Goal: Task Accomplishment & Management: Manage account settings

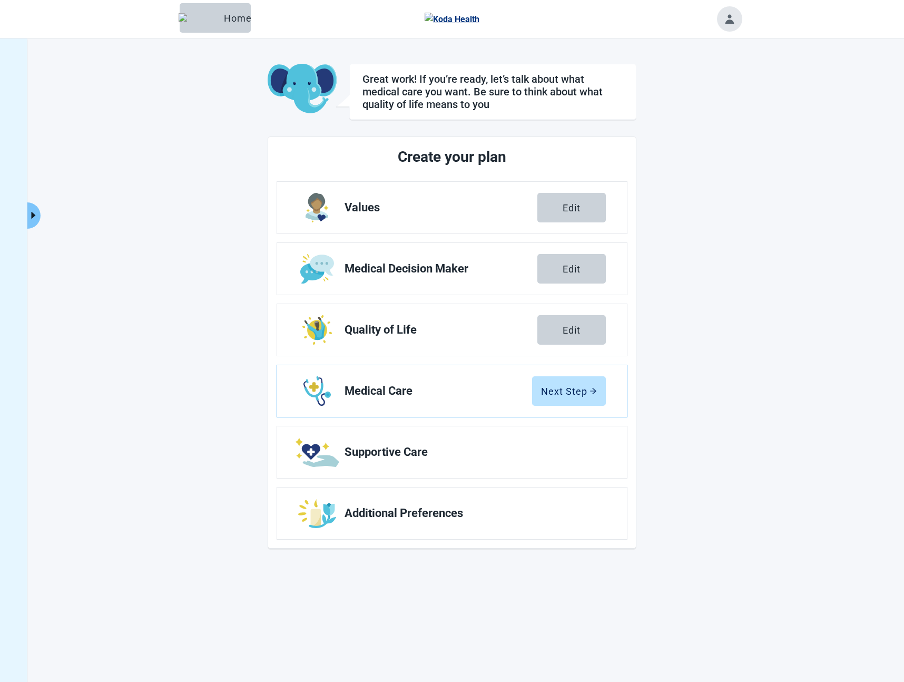
click at [35, 218] on icon "caret-right" at bounding box center [33, 215] width 10 height 10
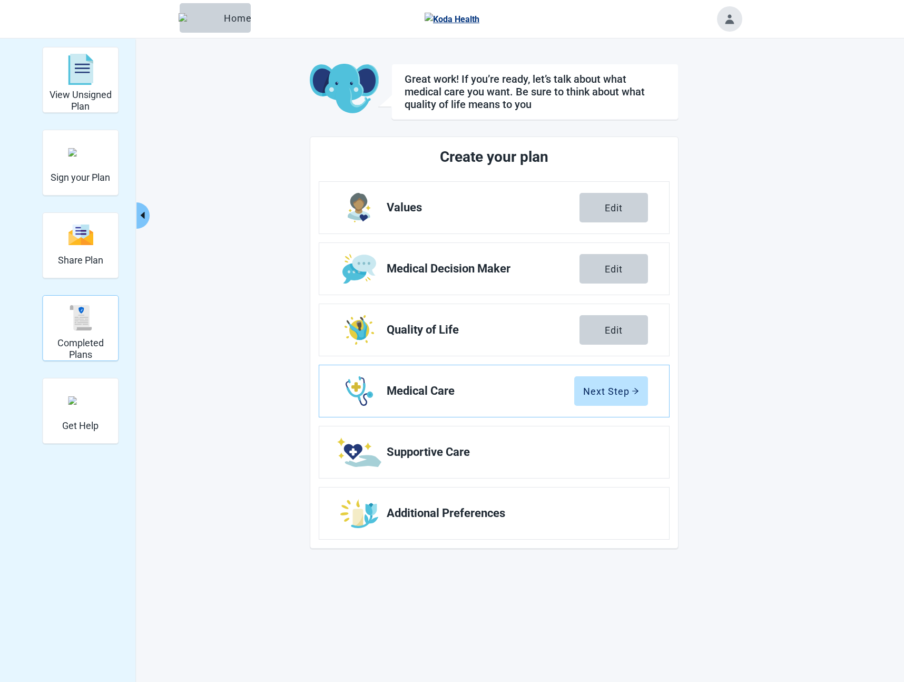
click at [81, 322] on img "Completed Plans" at bounding box center [80, 317] width 25 height 25
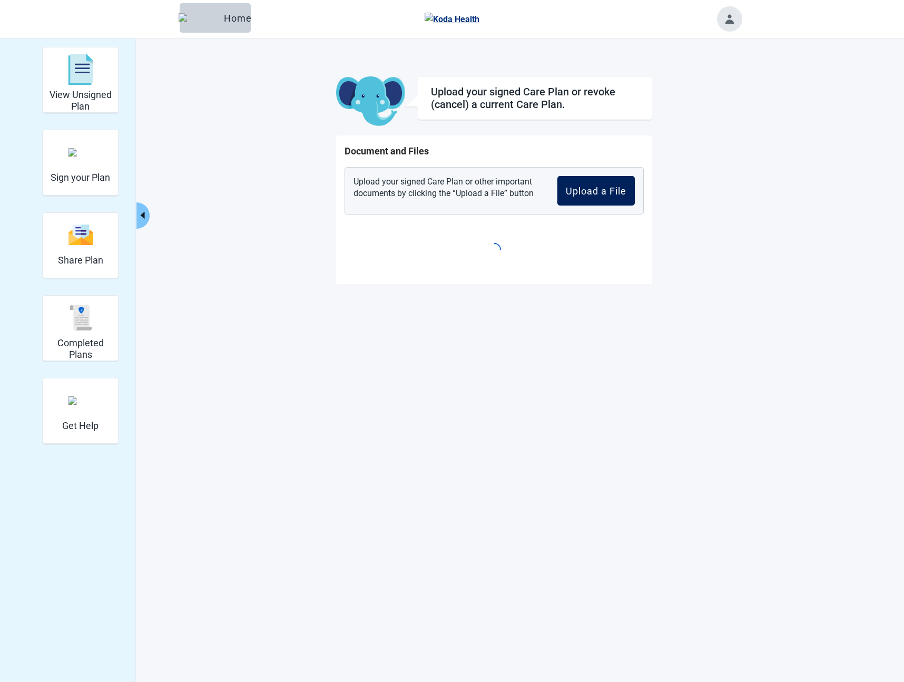
click at [612, 191] on div "Upload a File" at bounding box center [596, 190] width 61 height 11
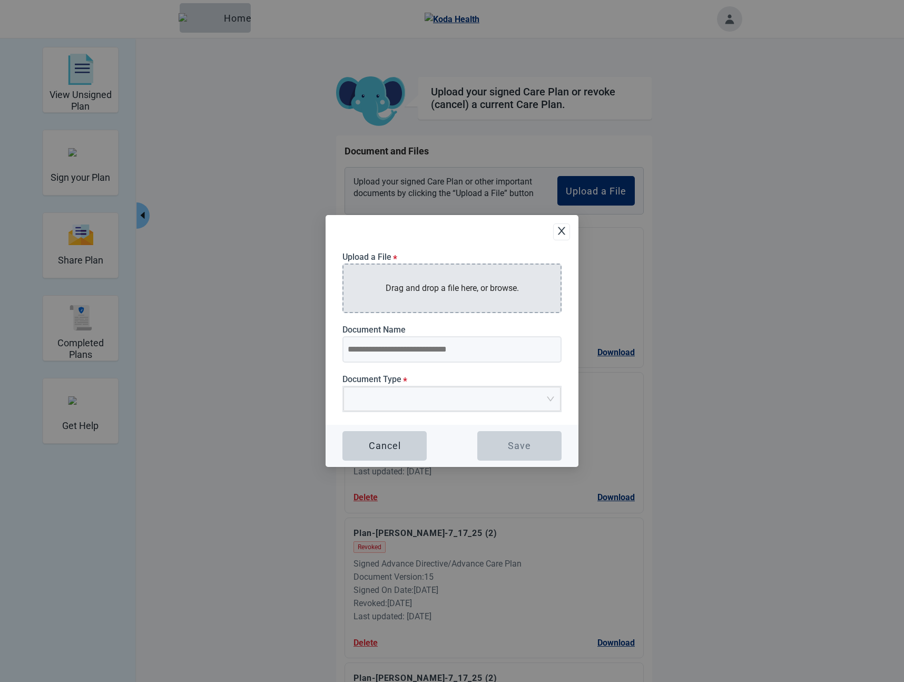
click at [477, 300] on div "Drag and drop a file here, or browse." at bounding box center [451, 287] width 219 height 49
type input "**********"
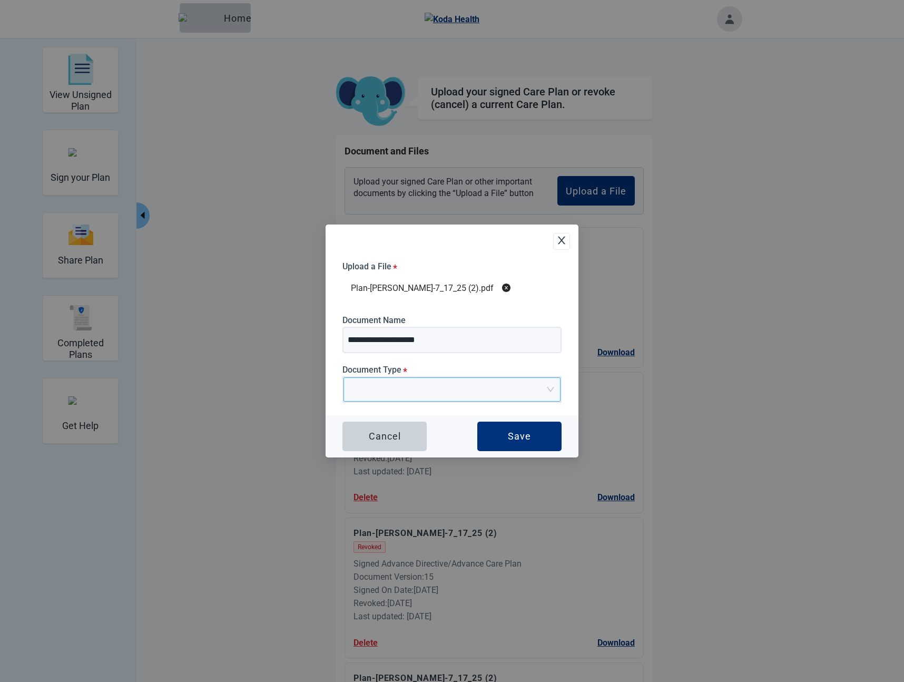
click at [401, 380] on input "Document Type *" at bounding box center [448, 386] width 197 height 16
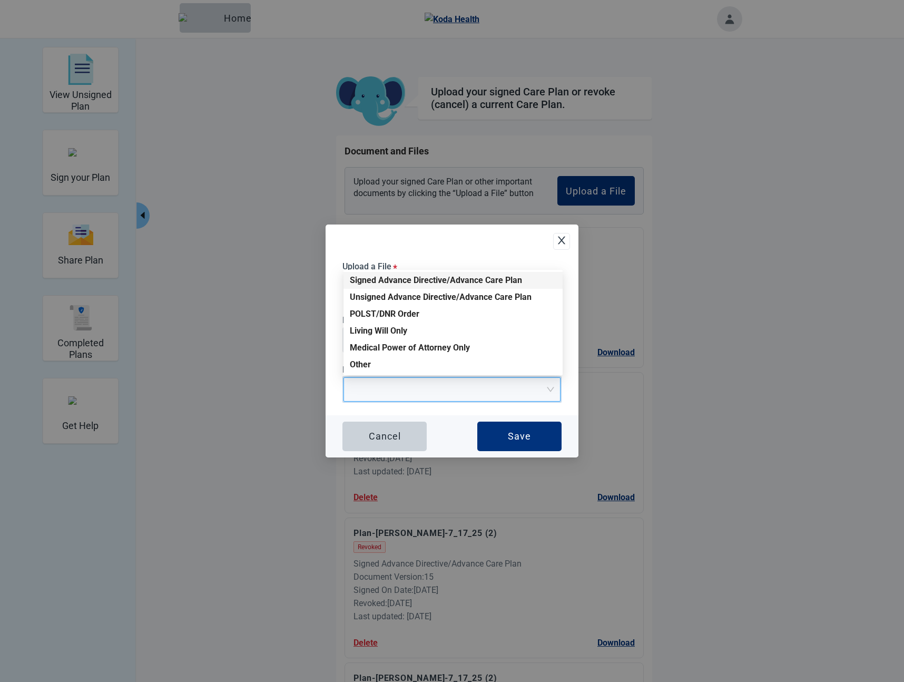
click at [386, 280] on div "Signed Advance Directive/Advance Care Plan" at bounding box center [453, 280] width 206 height 12
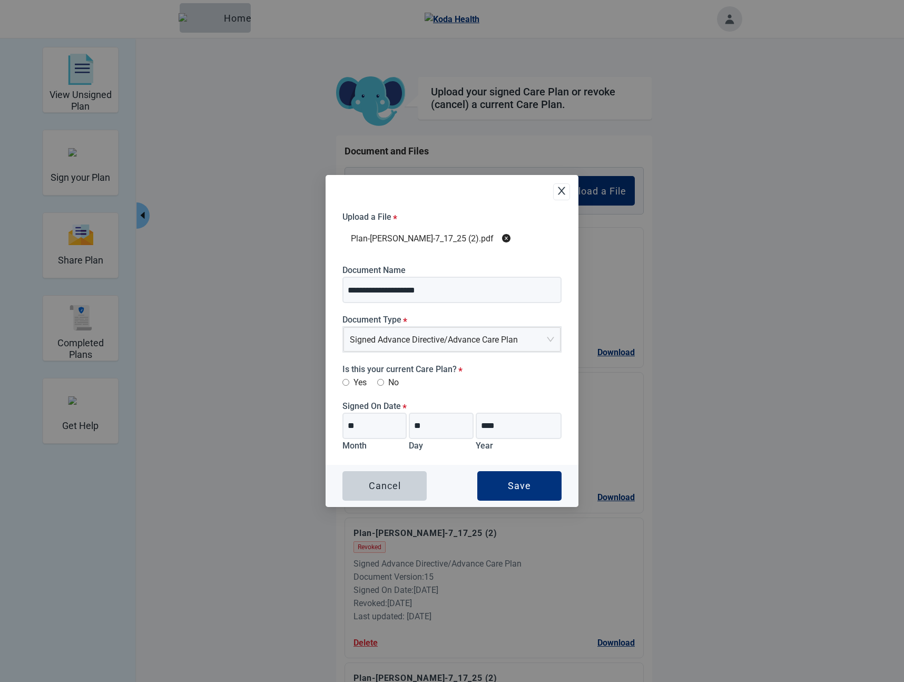
click at [360, 381] on label "Yes" at bounding box center [354, 382] width 24 height 13
click at [504, 482] on button "Save" at bounding box center [519, 485] width 84 height 29
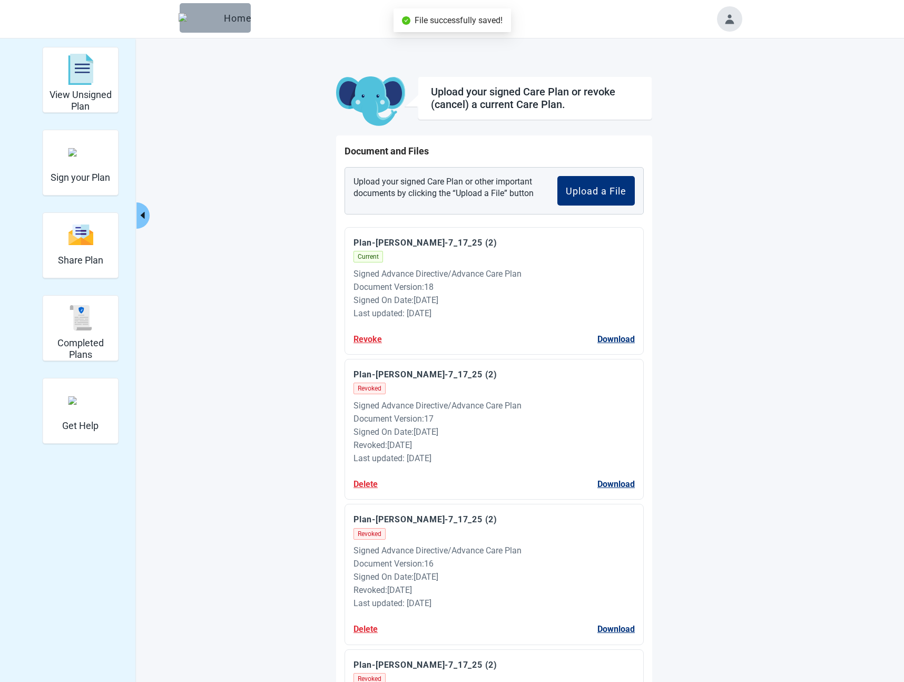
click at [225, 22] on div "Home" at bounding box center [215, 18] width 54 height 11
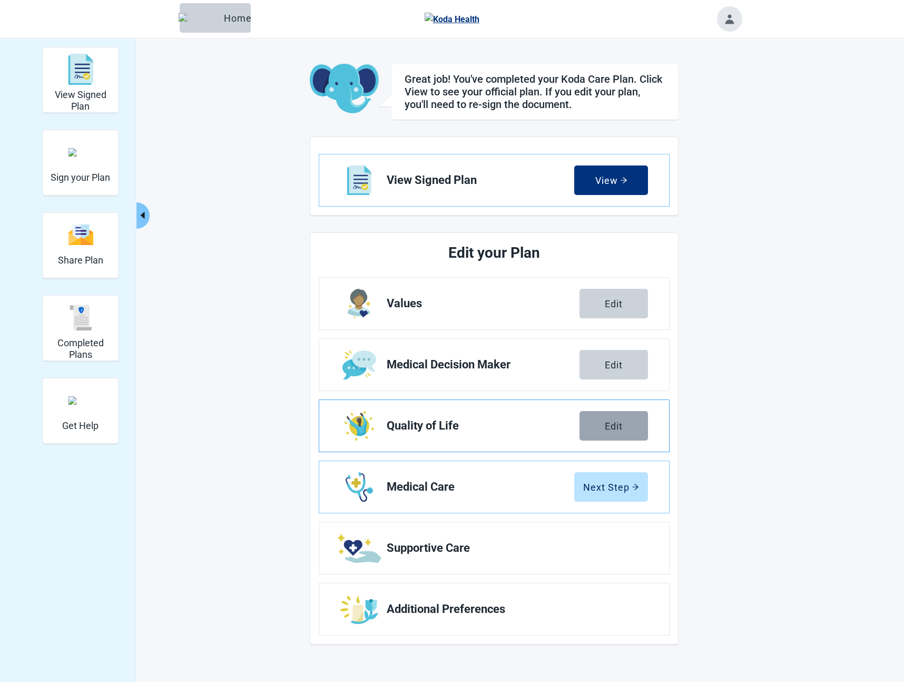
click at [605, 430] on div "Edit" at bounding box center [614, 425] width 18 height 11
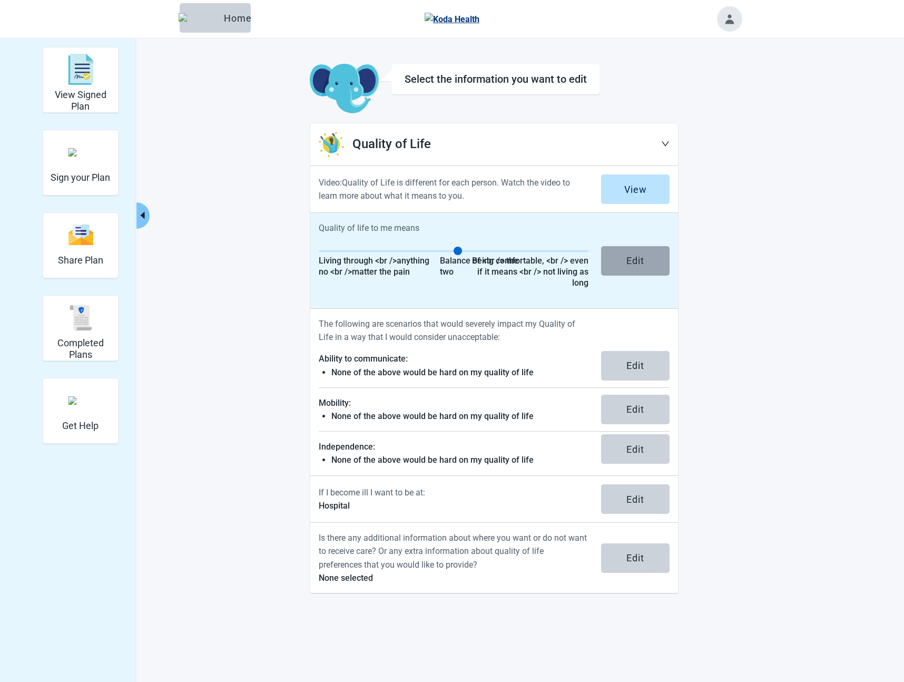
click at [617, 260] on button "Edit" at bounding box center [635, 260] width 68 height 29
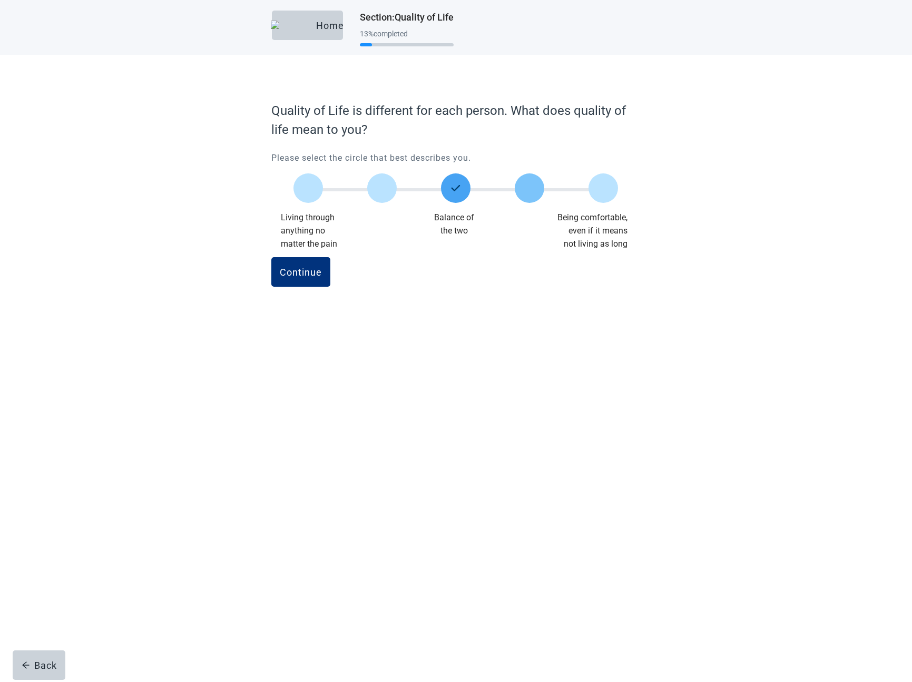
click at [530, 186] on label "Main content" at bounding box center [529, 187] width 29 height 29
click at [298, 279] on button "Continue" at bounding box center [300, 271] width 59 height 29
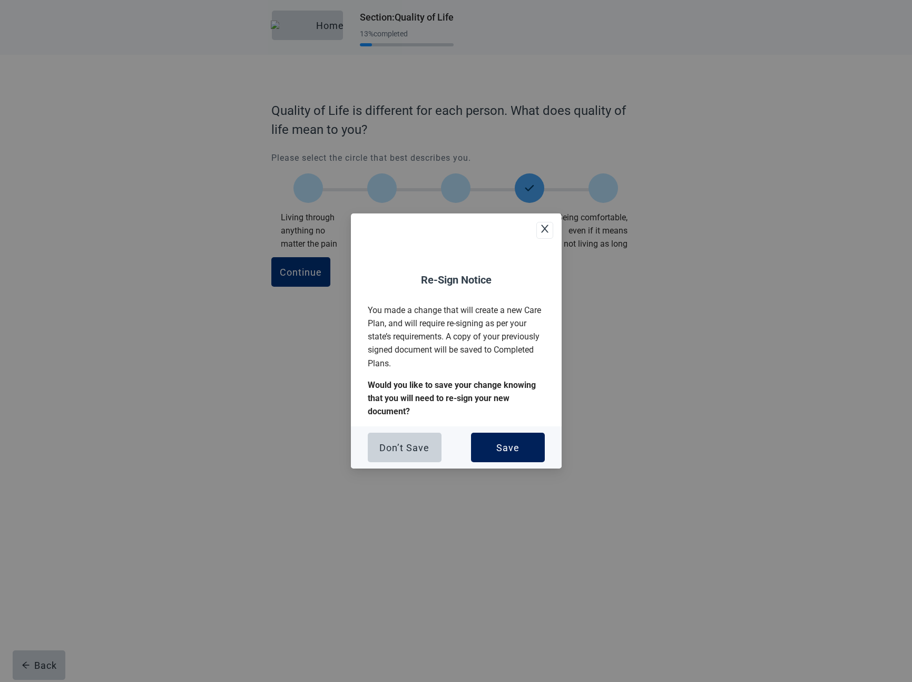
click at [517, 448] on div "Save" at bounding box center [507, 447] width 23 height 11
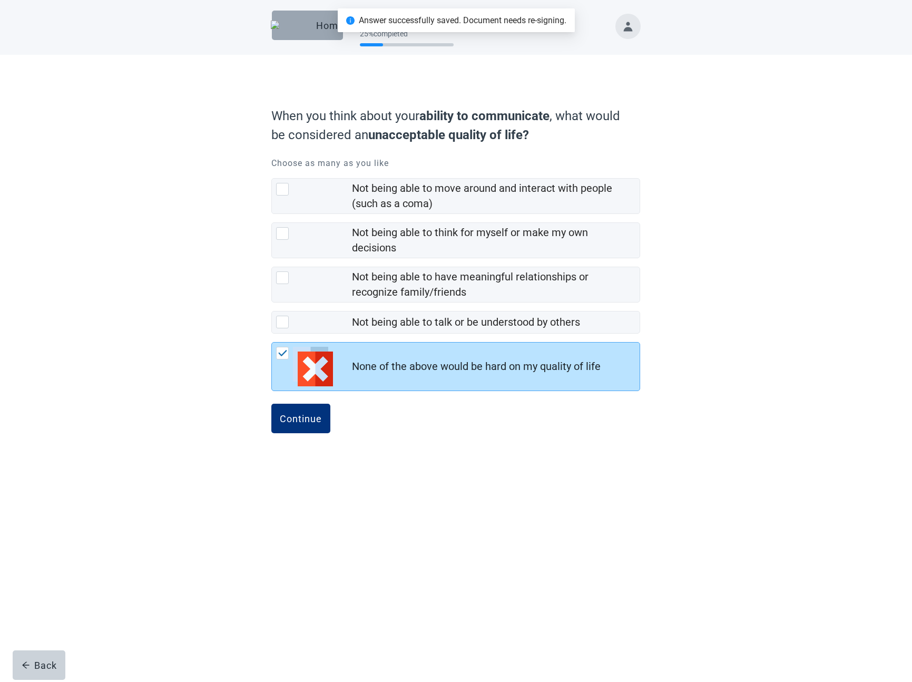
click at [292, 27] on img "button" at bounding box center [291, 25] width 41 height 9
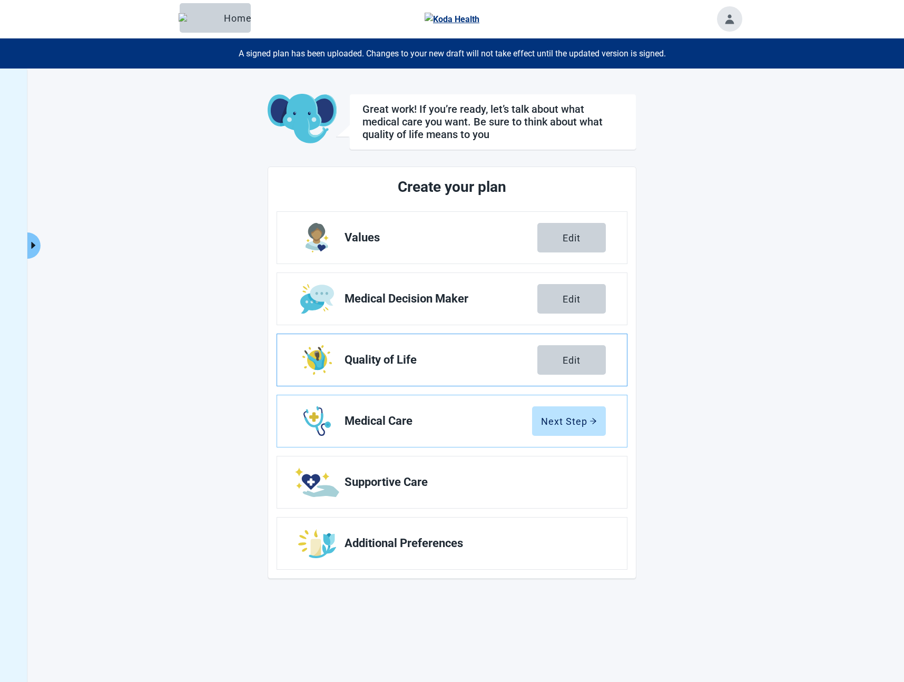
click at [498, 369] on link "Quality of Life Edit" at bounding box center [452, 360] width 350 height 52
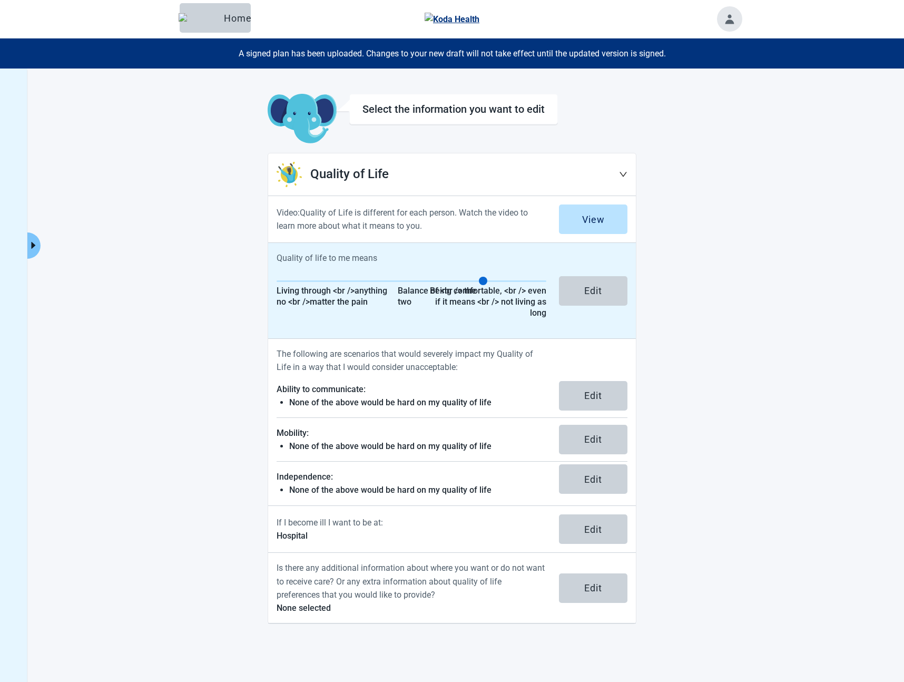
click at [285, 289] on div "Living through <br />anything no <br />matter the pain" at bounding box center [336, 296] width 121 height 22
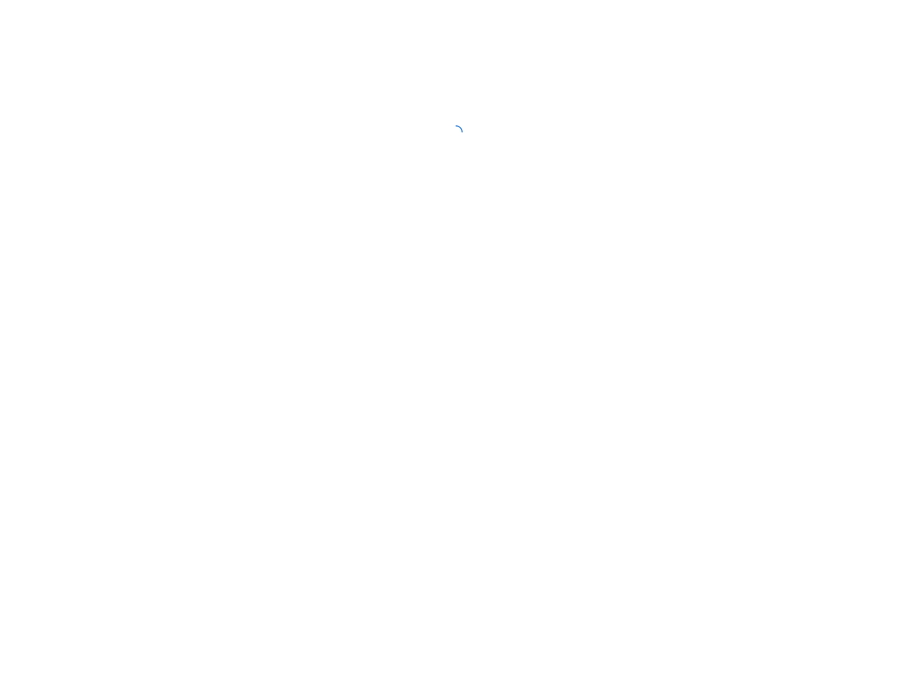
drag, startPoint x: 285, startPoint y: 289, endPoint x: 292, endPoint y: 288, distance: 6.9
click at [292, 288] on div at bounding box center [456, 341] width 912 height 682
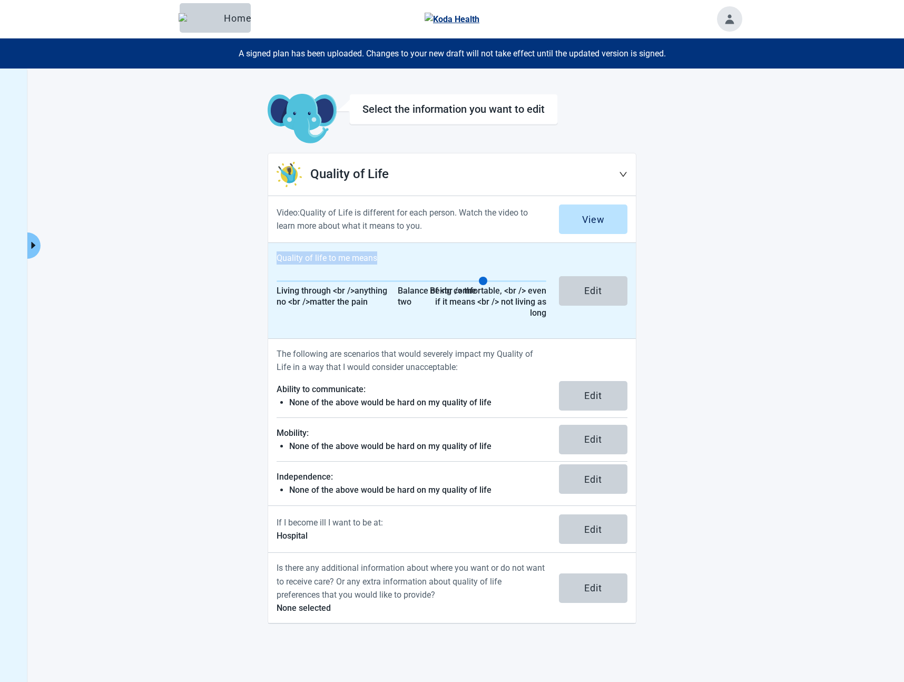
drag, startPoint x: 386, startPoint y: 257, endPoint x: 276, endPoint y: 259, distance: 109.6
click at [276, 259] on p "Quality of life to me means" at bounding box center [411, 257] width 270 height 13
copy p "Quality of life to me means"
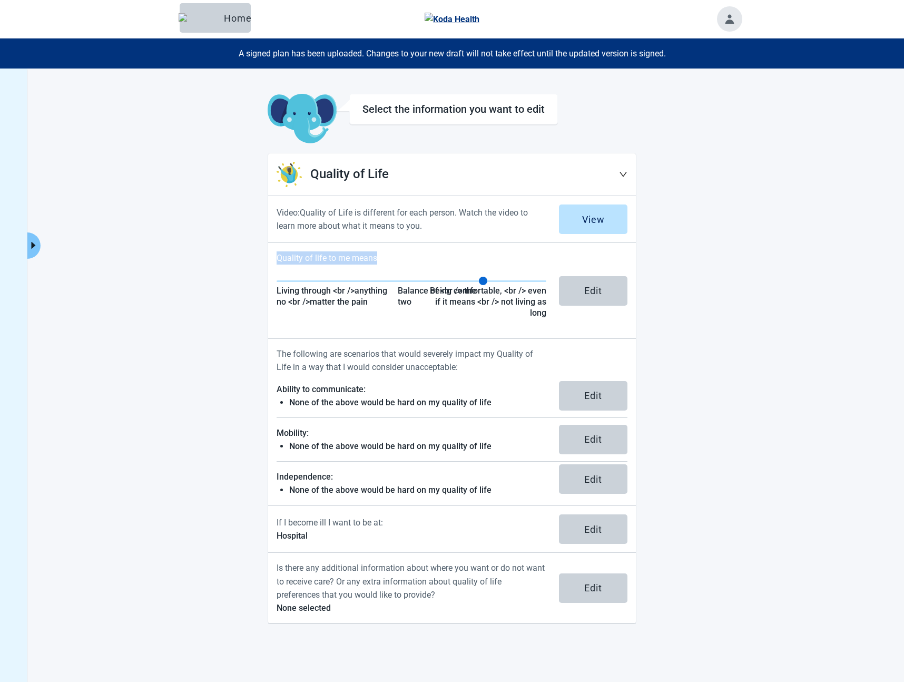
drag, startPoint x: 402, startPoint y: 259, endPoint x: 205, endPoint y: 260, distance: 197.5
click at [205, 260] on main "Select the information you want to edit Quality of Life Video: Quality of Life …" at bounding box center [451, 359] width 579 height 530
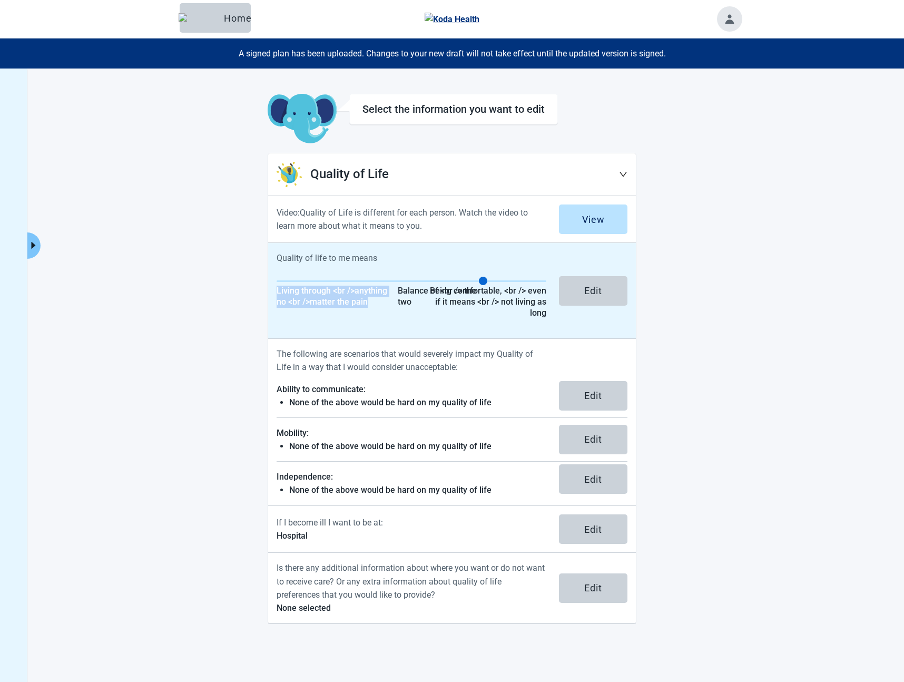
drag, startPoint x: 370, startPoint y: 302, endPoint x: 278, endPoint y: 293, distance: 92.6
click at [278, 293] on div "Living through <br />anything no <br />matter the pain" at bounding box center [336, 296] width 121 height 22
click at [285, 290] on div "Living through <br />anything no <br />matter the pain" at bounding box center [336, 296] width 121 height 22
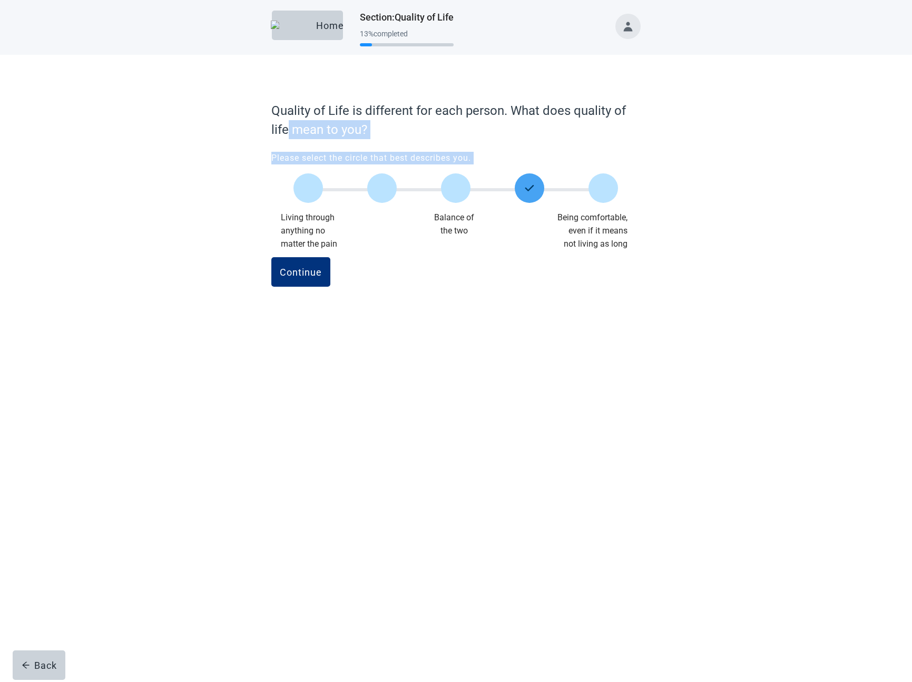
click at [318, 291] on form "Quality of Life is different for each person. What does quality of life mean to…" at bounding box center [455, 205] width 369 height 209
drag, startPoint x: 354, startPoint y: 238, endPoint x: 347, endPoint y: 244, distance: 10.1
click at [353, 238] on div "Living through anything no matter the pain" at bounding box center [338, 230] width 115 height 39
click at [285, 220] on div "Living through anything no matter the pain" at bounding box center [338, 230] width 115 height 39
drag, startPoint x: 285, startPoint y: 220, endPoint x: 333, endPoint y: 244, distance: 53.2
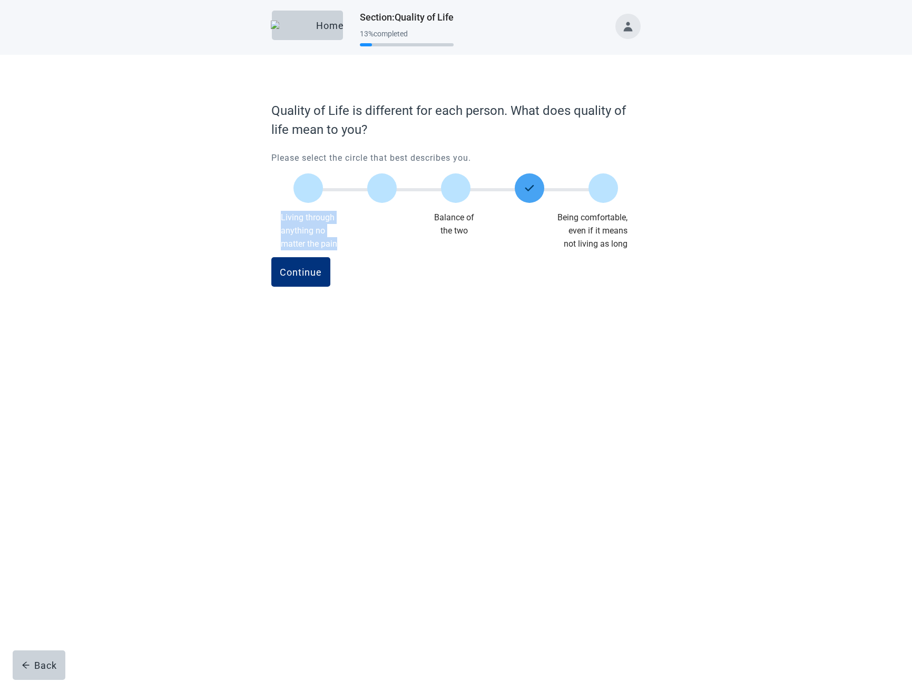
click at [333, 244] on div "Living through anything no matter the pain" at bounding box center [338, 230] width 115 height 39
copy div "Living through anything no matter the pain"
click at [304, 23] on div "Home" at bounding box center [307, 25] width 54 height 11
